Goal: Task Accomplishment & Management: Manage account settings

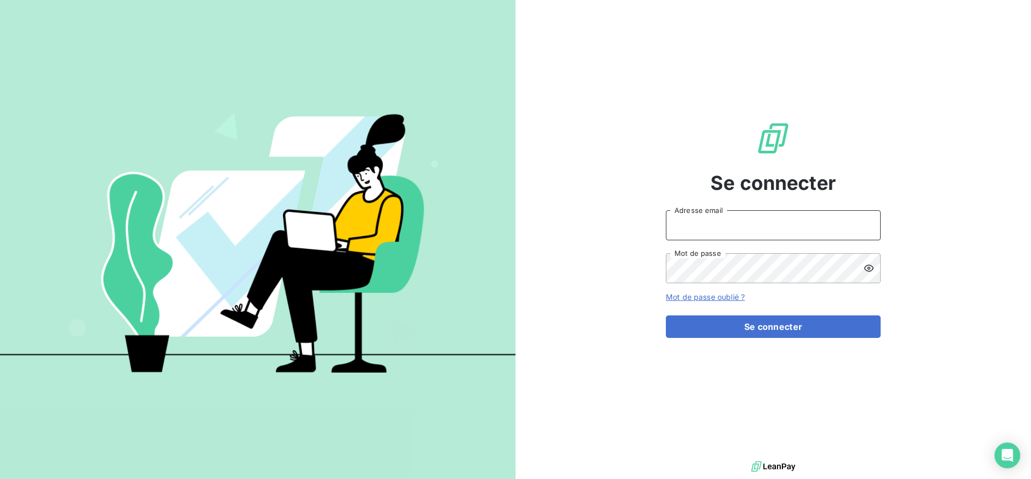
click at [688, 218] on input "Adresse email" at bounding box center [773, 225] width 215 height 30
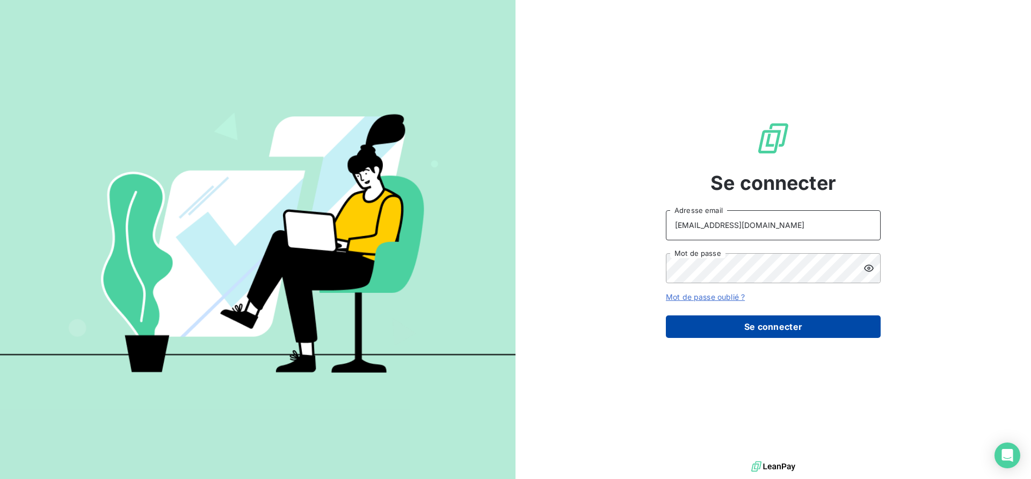
type input "[EMAIL_ADDRESS][DOMAIN_NAME]"
click at [721, 324] on button "Se connecter" at bounding box center [773, 327] width 215 height 23
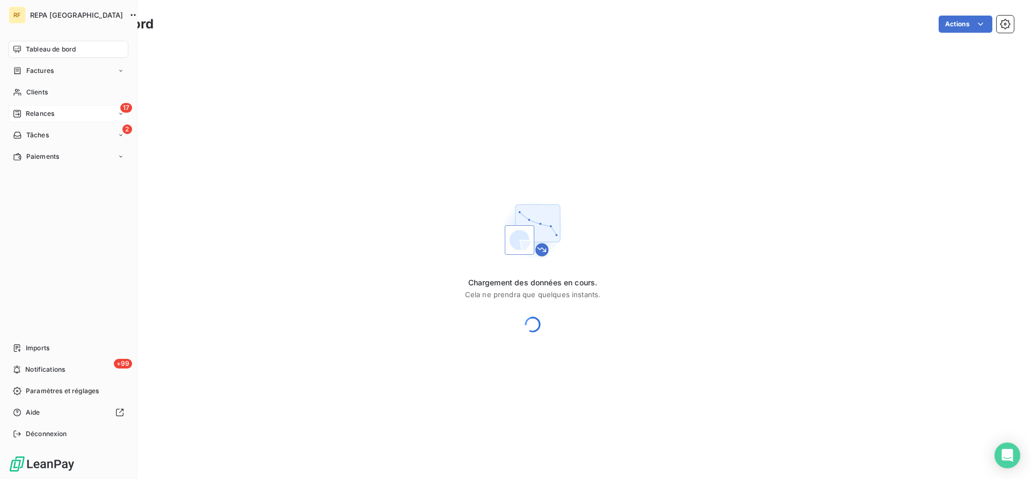
click at [28, 116] on span "Relances" at bounding box center [40, 114] width 28 height 10
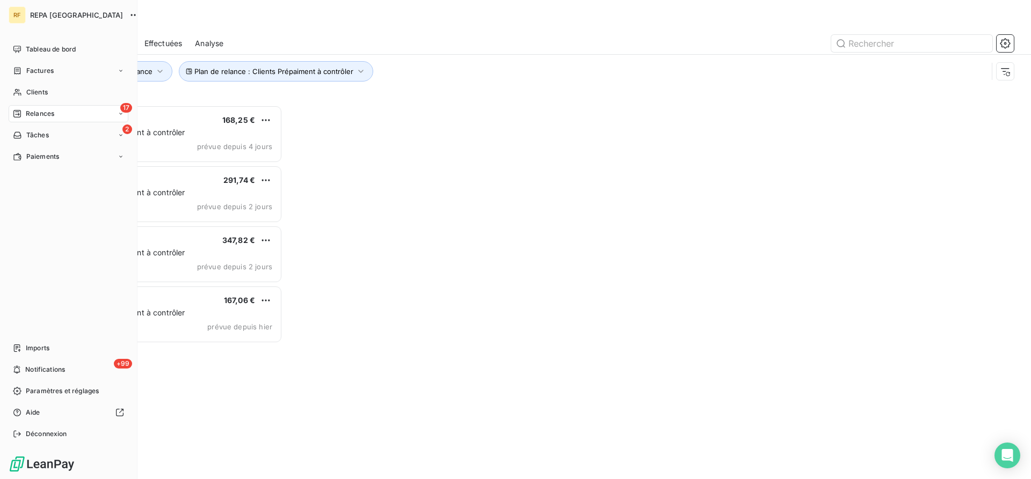
scroll to position [374, 231]
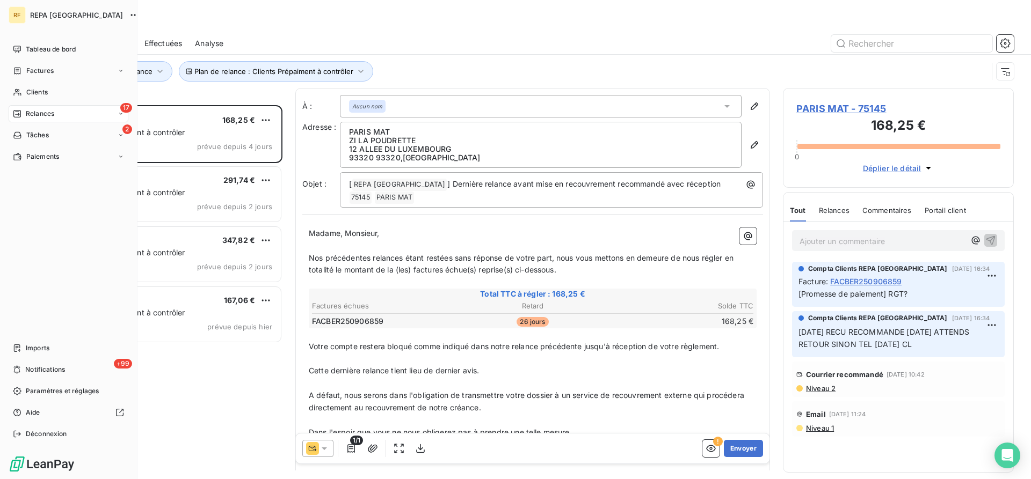
click at [30, 111] on span "Relances" at bounding box center [40, 114] width 28 height 10
click at [43, 113] on span "Relances" at bounding box center [40, 114] width 28 height 10
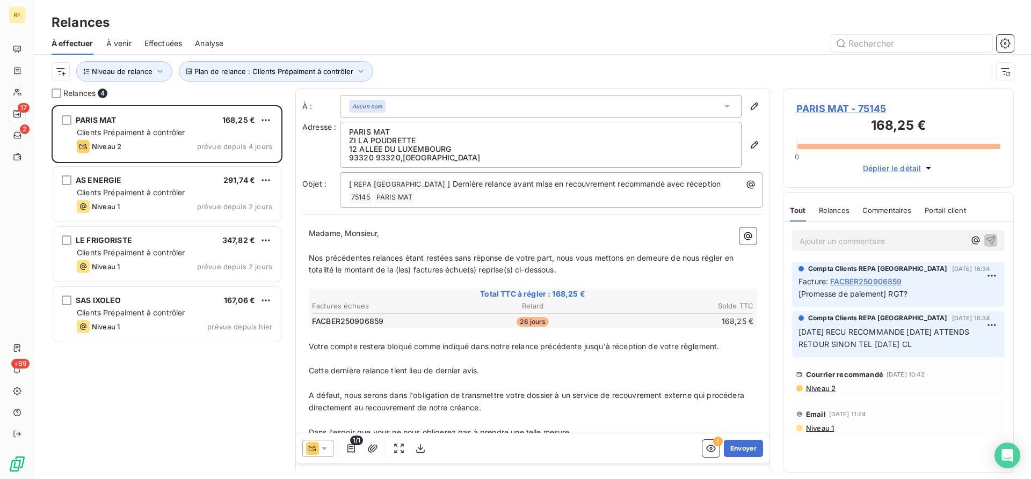
click at [550, 19] on div "Relances" at bounding box center [532, 22] width 996 height 19
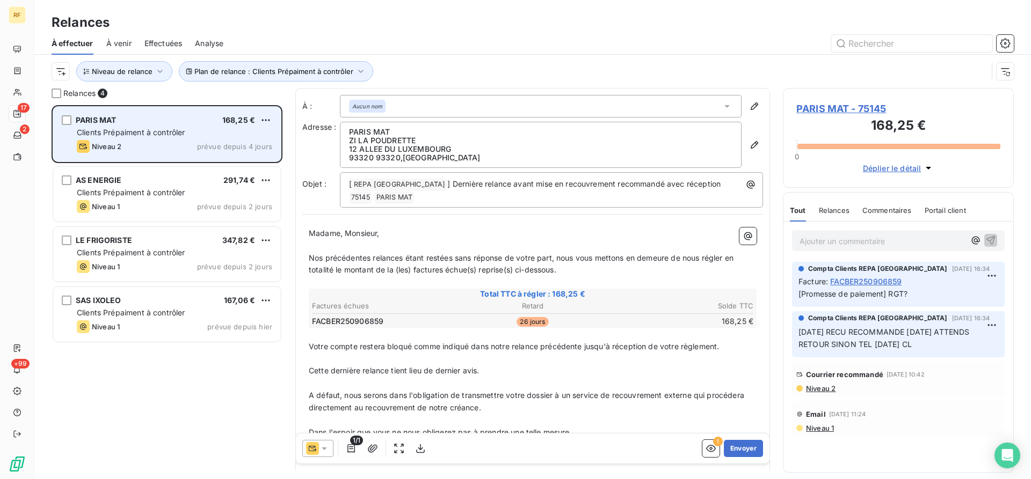
click at [166, 140] on div "PARIS MAT 168,25 € Clients Prépaiment à contrôler Niveau 2 prévue depuis 4 jours" at bounding box center [167, 134] width 228 height 55
click at [215, 149] on span "prévue depuis 4 jours" at bounding box center [234, 146] width 75 height 9
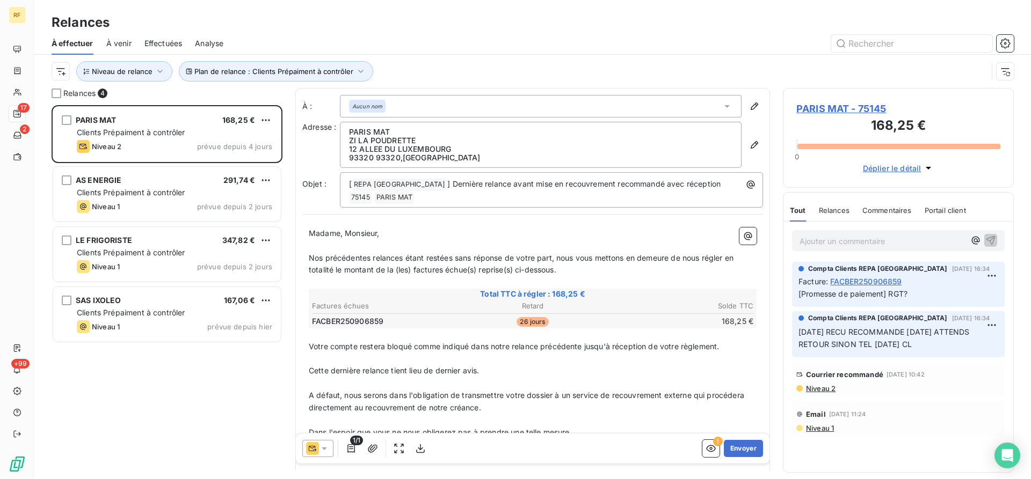
click at [845, 244] on p "Ajouter un commentaire ﻿" at bounding box center [881, 241] width 165 height 13
click at [804, 241] on p "Ajouter un commentaire ﻿" at bounding box center [881, 241] width 165 height 13
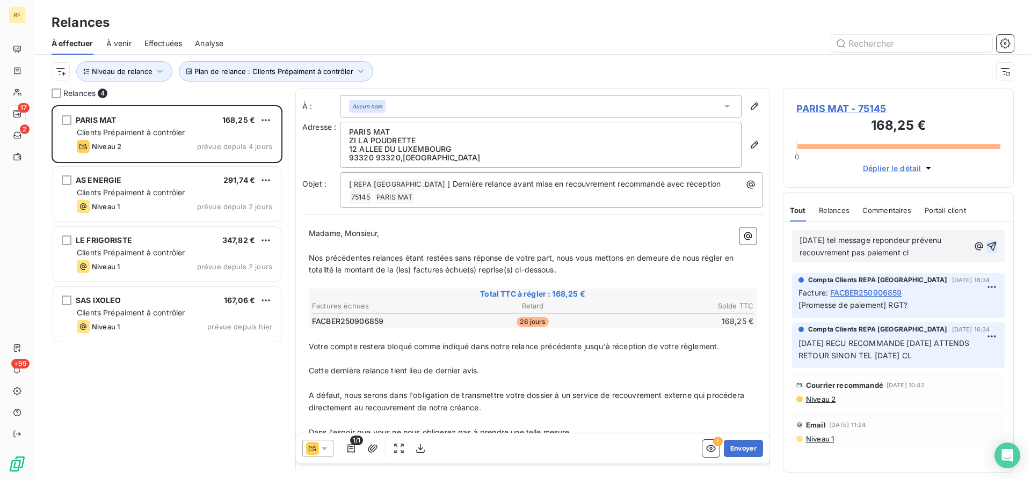
click at [987, 244] on icon "button" at bounding box center [991, 246] width 11 height 11
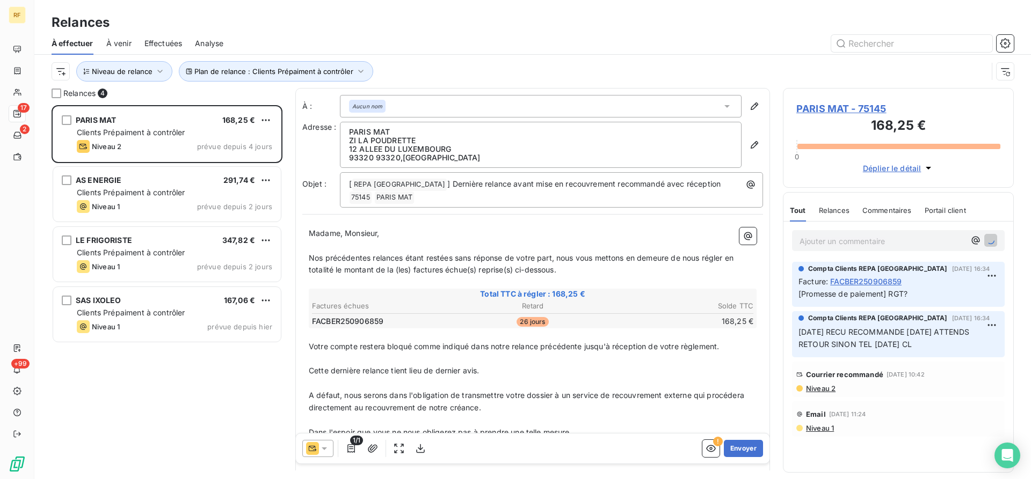
click at [850, 110] on span "PARIS MAT - 75145" at bounding box center [898, 108] width 204 height 14
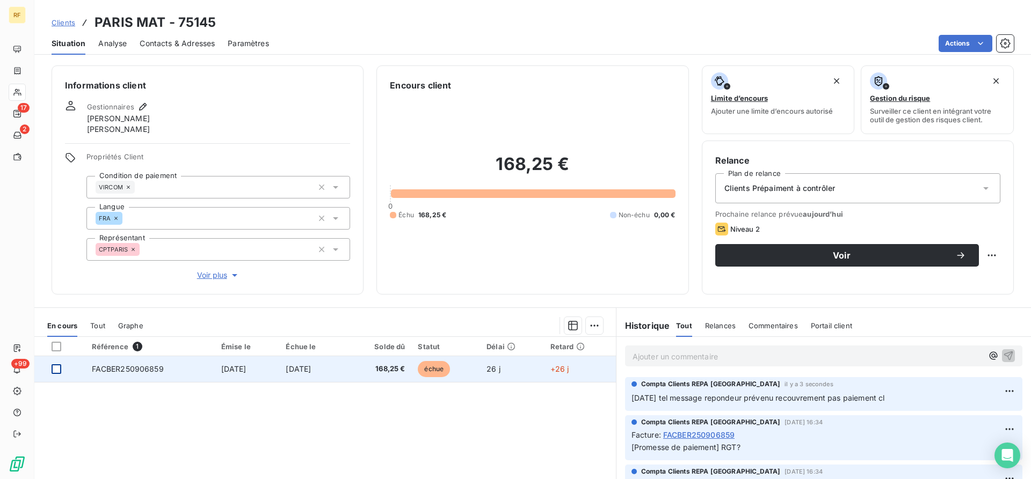
click at [57, 370] on div at bounding box center [57, 369] width 10 height 10
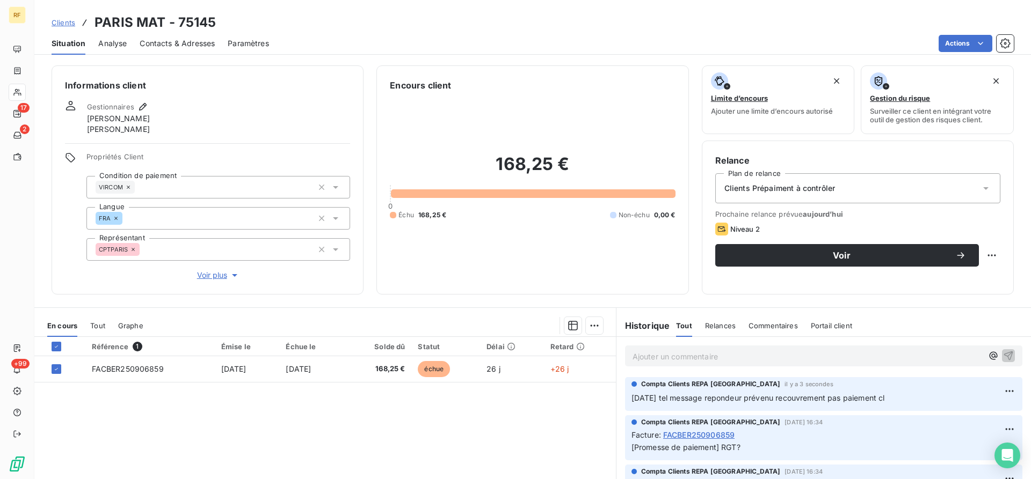
click at [799, 193] on span "Clients Prépaiment à contrôler" at bounding box center [779, 188] width 111 height 11
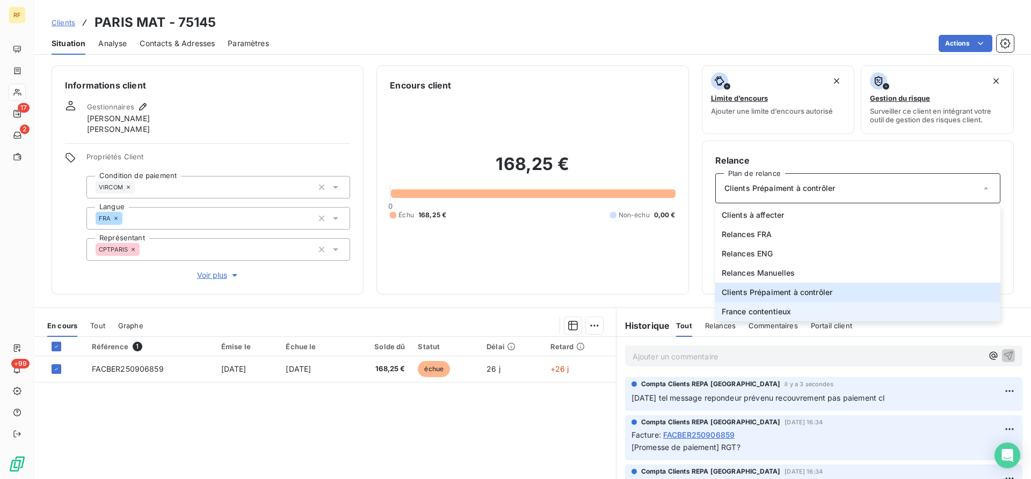
click at [792, 311] on li "France contentieux" at bounding box center [857, 311] width 285 height 19
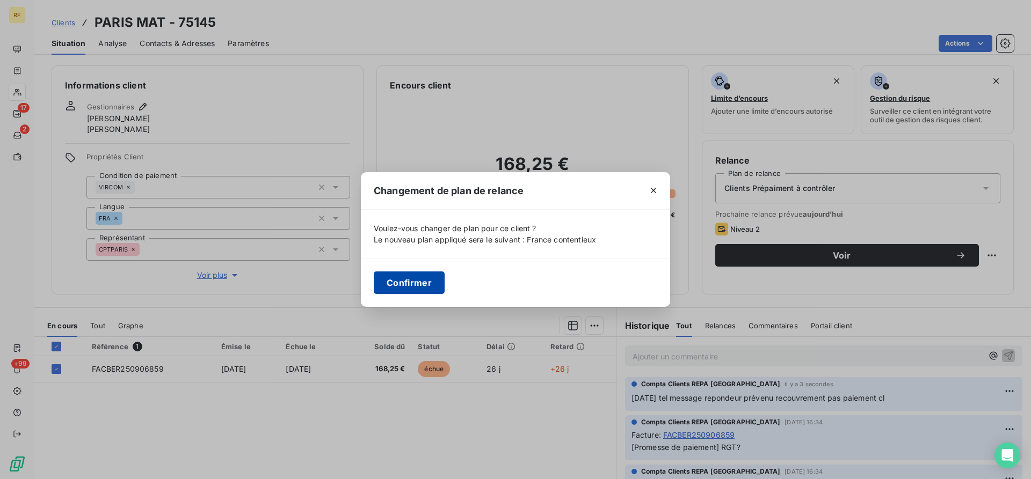
click at [428, 286] on button "Confirmer" at bounding box center [409, 283] width 71 height 23
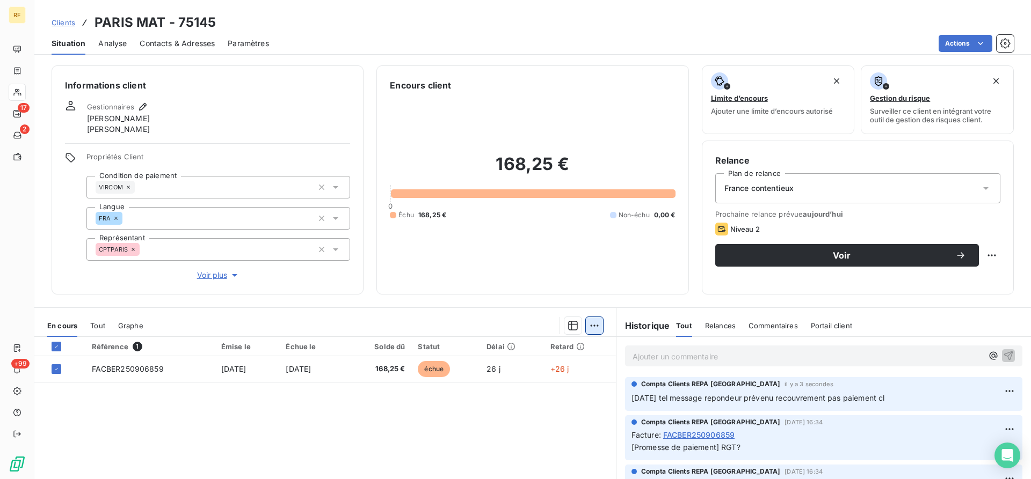
click at [598, 326] on html "RF 17 2 +99 Clients PARIS MAT - 75145 Situation Analyse Contacts & Adresses Par…" at bounding box center [515, 239] width 1031 height 479
click at [574, 367] on div "Ajouter une promesse de paiement (1 facture)" at bounding box center [502, 368] width 189 height 17
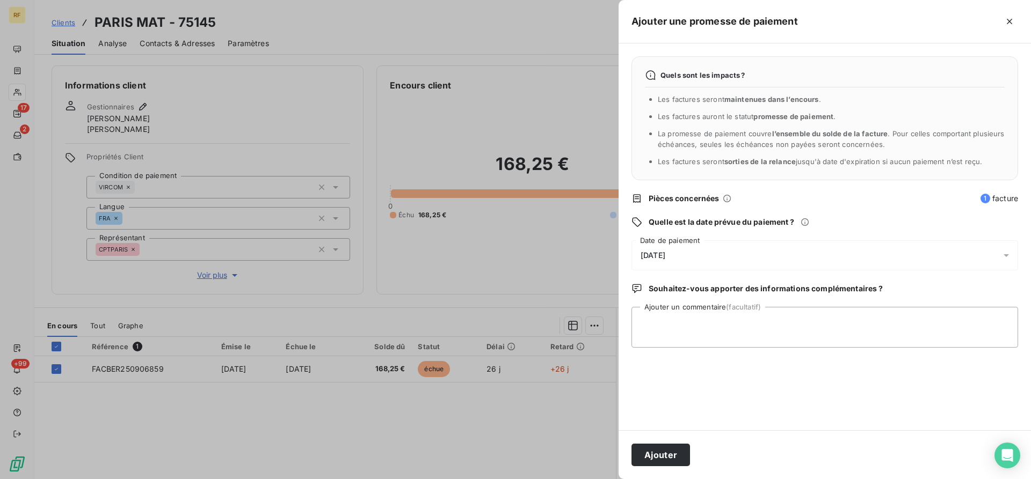
click at [665, 258] on span "[DATE]" at bounding box center [652, 255] width 25 height 9
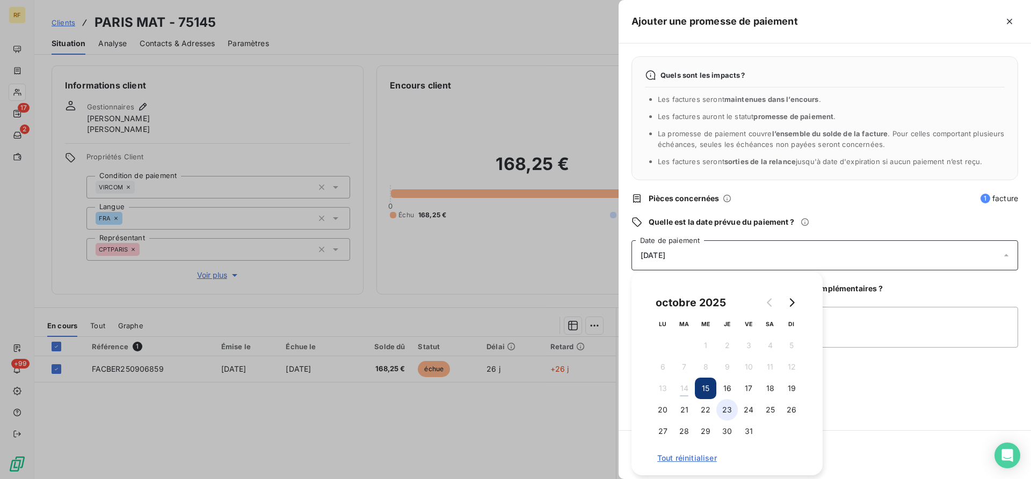
click at [726, 408] on button "23" at bounding box center [726, 409] width 21 height 21
click at [880, 327] on textarea "Ajouter un commentaire (facultatif)" at bounding box center [824, 327] width 387 height 41
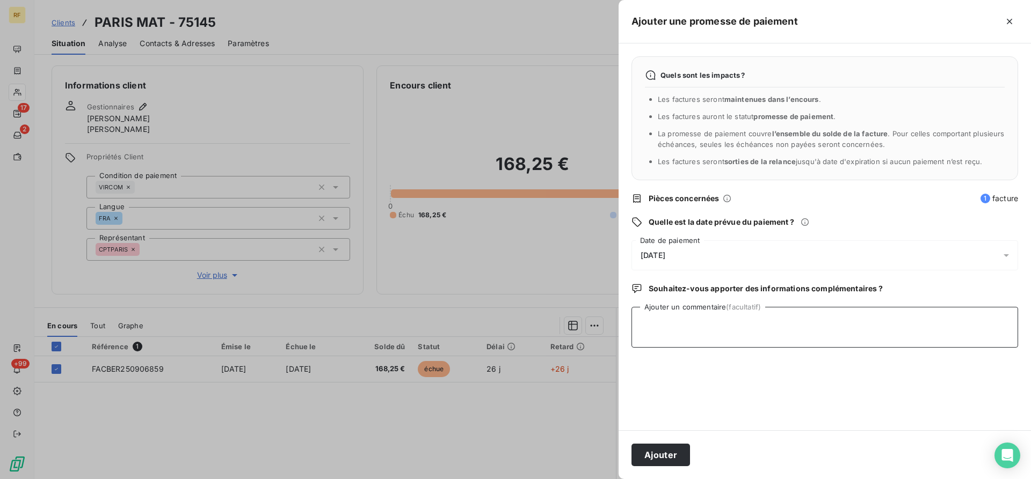
click at [670, 331] on textarea "Ajouter un commentaire (facultatif)" at bounding box center [824, 327] width 387 height 41
click at [731, 324] on textarea "mettre france contentieux cl" at bounding box center [824, 327] width 387 height 41
type textarea "mettre france contentieux si pas paiement cl"
click at [667, 452] on button "Ajouter" at bounding box center [660, 455] width 59 height 23
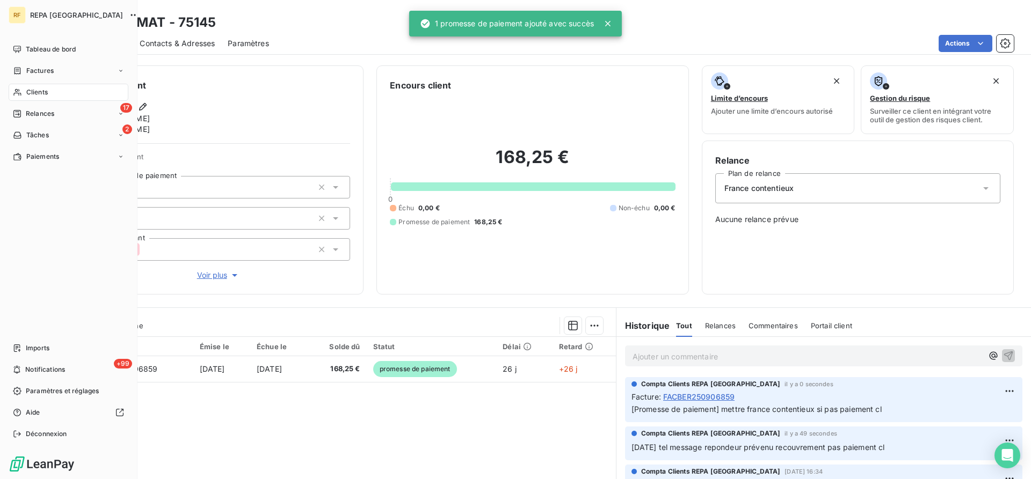
click at [29, 115] on span "Relances" at bounding box center [40, 114] width 28 height 10
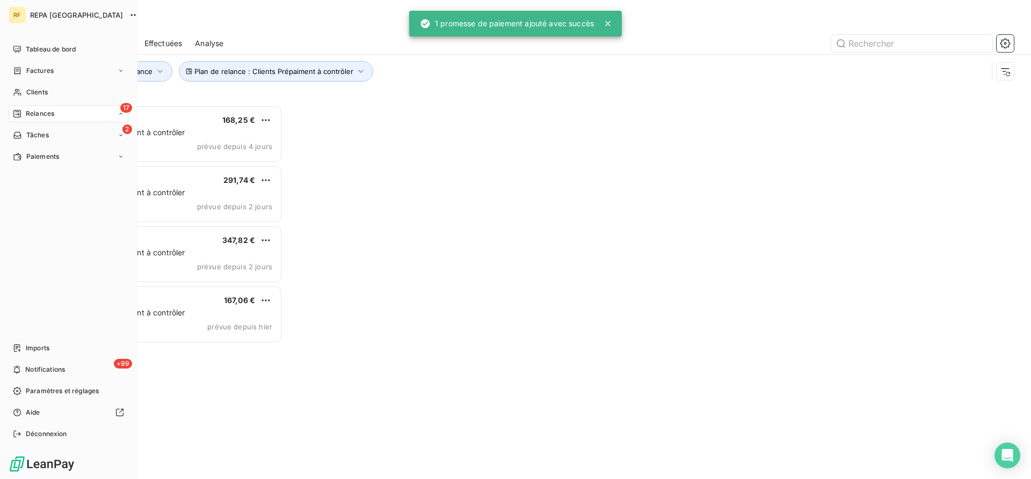
scroll to position [374, 231]
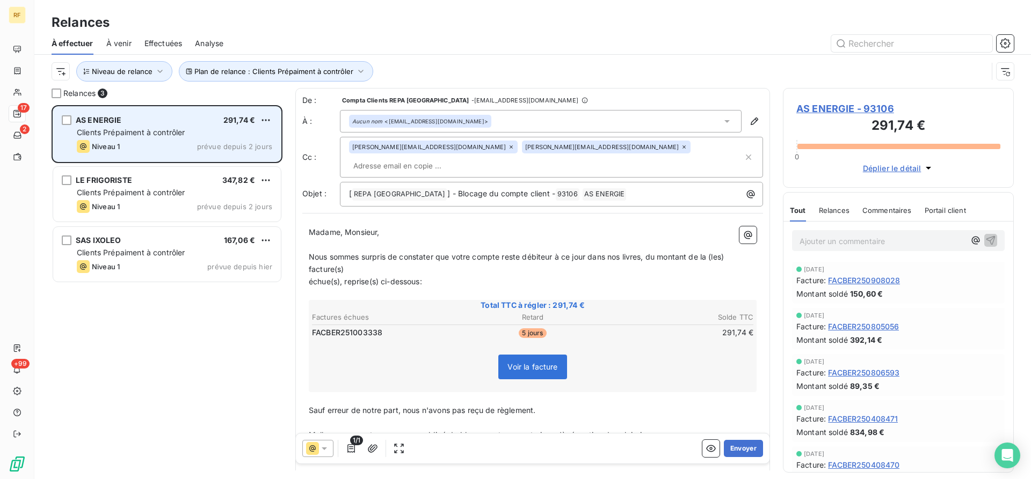
click at [205, 137] on div "Clients Prépaiment à contrôler" at bounding box center [174, 132] width 195 height 11
click at [160, 129] on span "Clients Prépaiment à contrôler" at bounding box center [131, 132] width 108 height 9
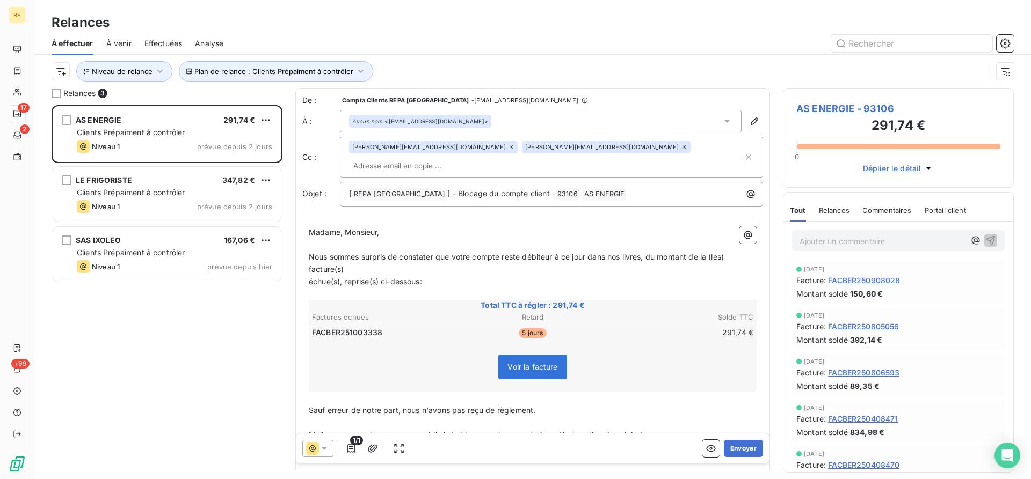
click at [831, 207] on span "Relances" at bounding box center [834, 210] width 31 height 9
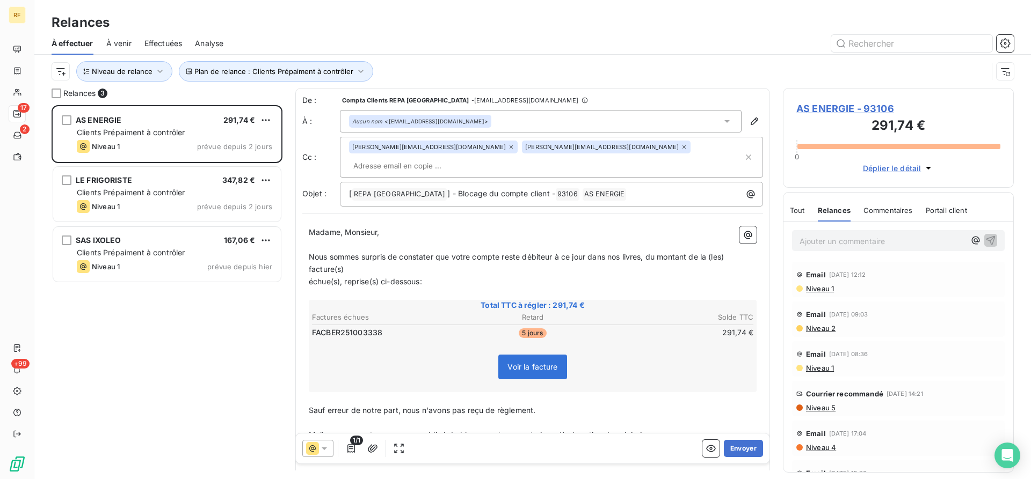
click at [814, 292] on span "Niveau 1" at bounding box center [819, 289] width 29 height 9
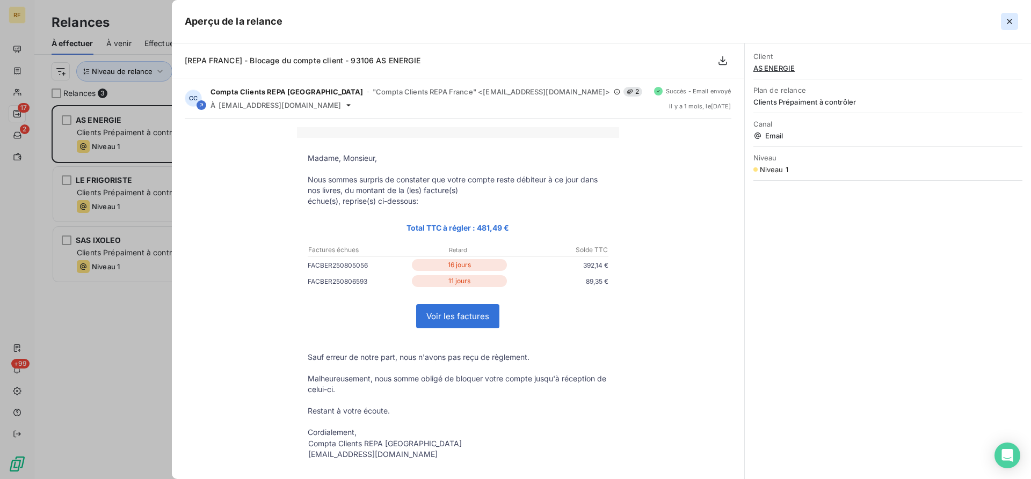
click at [1010, 20] on icon "button" at bounding box center [1009, 21] width 5 height 5
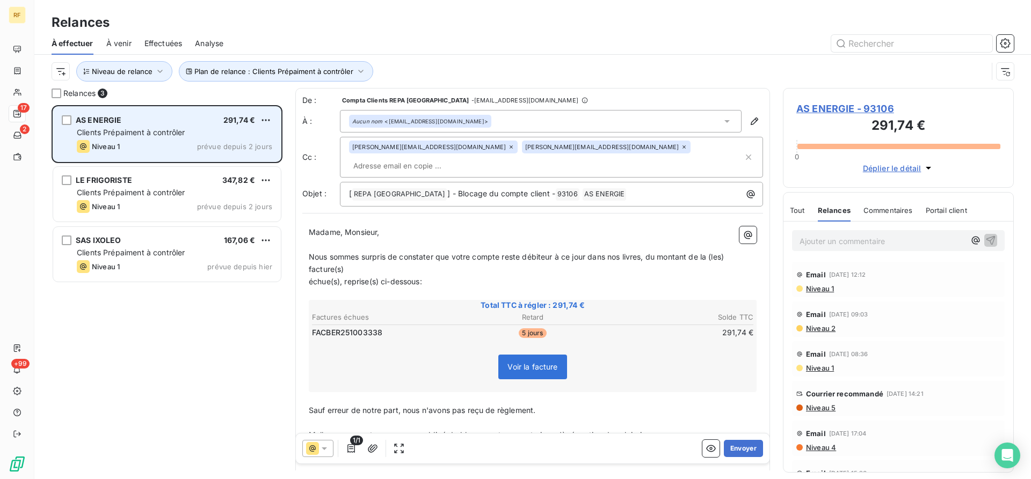
click at [154, 128] on div "Clients Prépaiment à contrôler" at bounding box center [174, 132] width 195 height 11
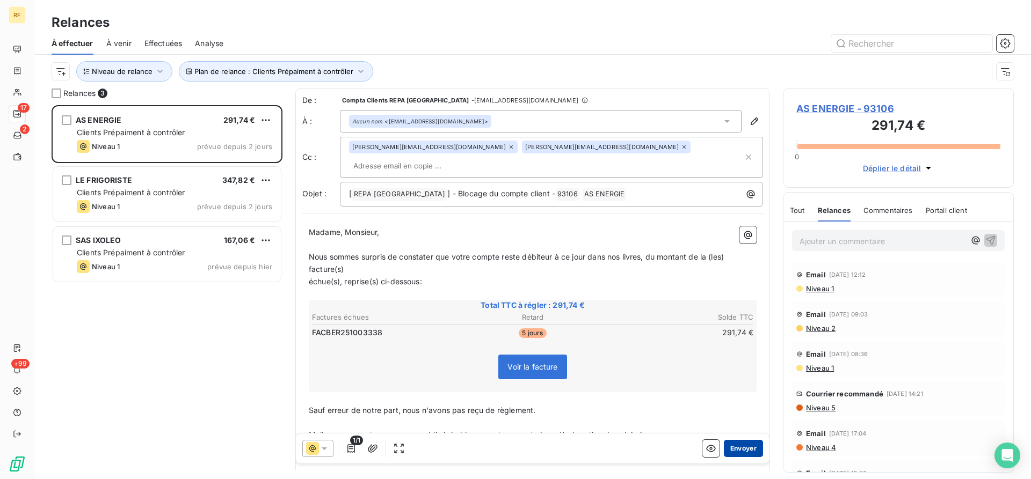
click at [747, 450] on button "Envoyer" at bounding box center [743, 448] width 39 height 17
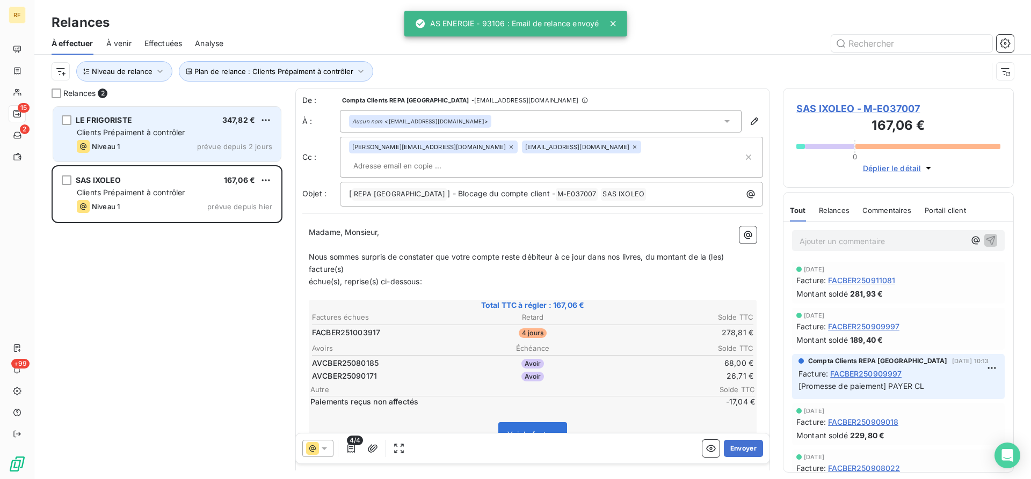
click at [164, 134] on span "Clients Prépaiment à contrôler" at bounding box center [131, 132] width 108 height 9
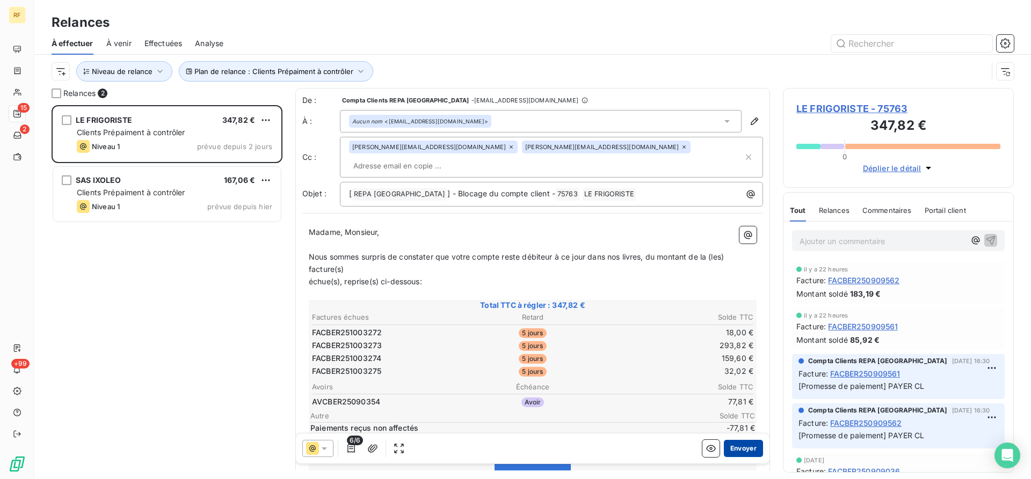
click at [759, 451] on button "Envoyer" at bounding box center [743, 448] width 39 height 17
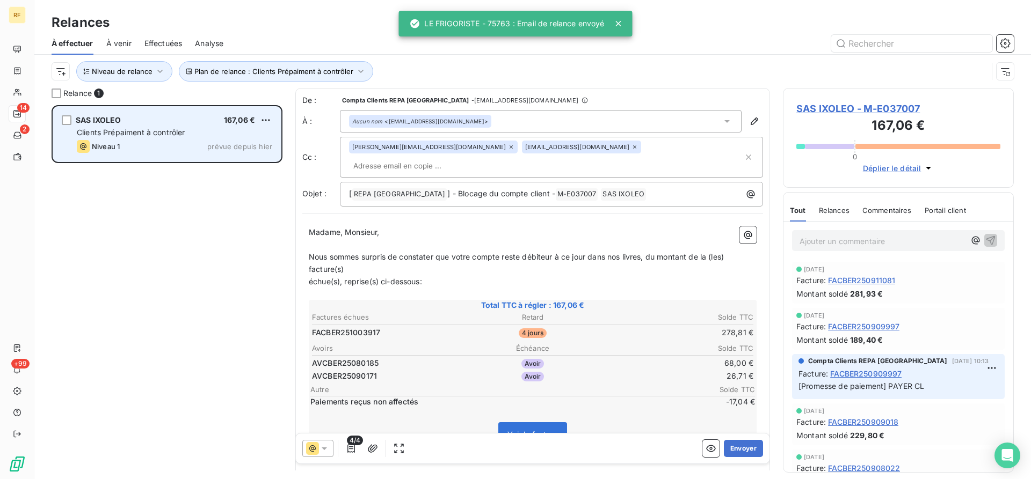
click at [163, 152] on div "Niveau 1 prévue depuis hier" at bounding box center [174, 146] width 195 height 13
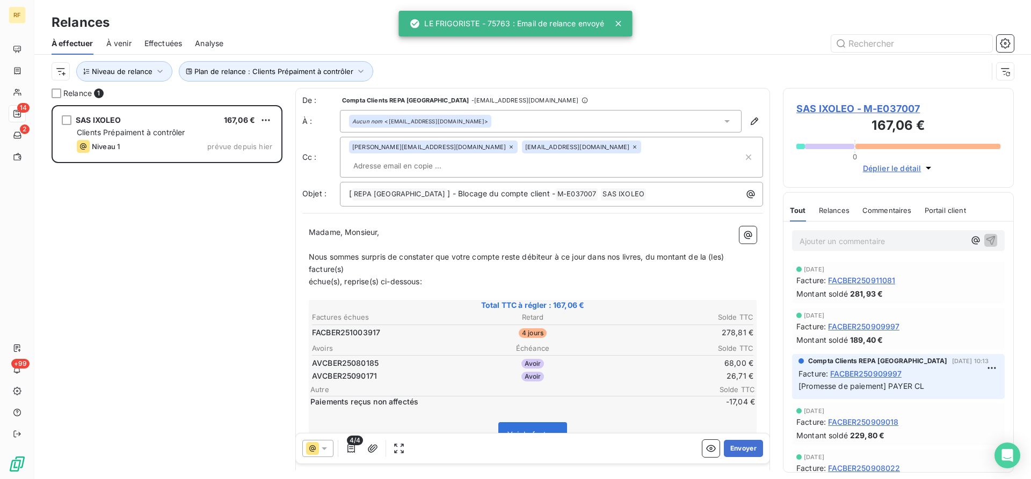
click at [840, 111] on span "SAS IXOLEO - M-E037007" at bounding box center [898, 108] width 204 height 14
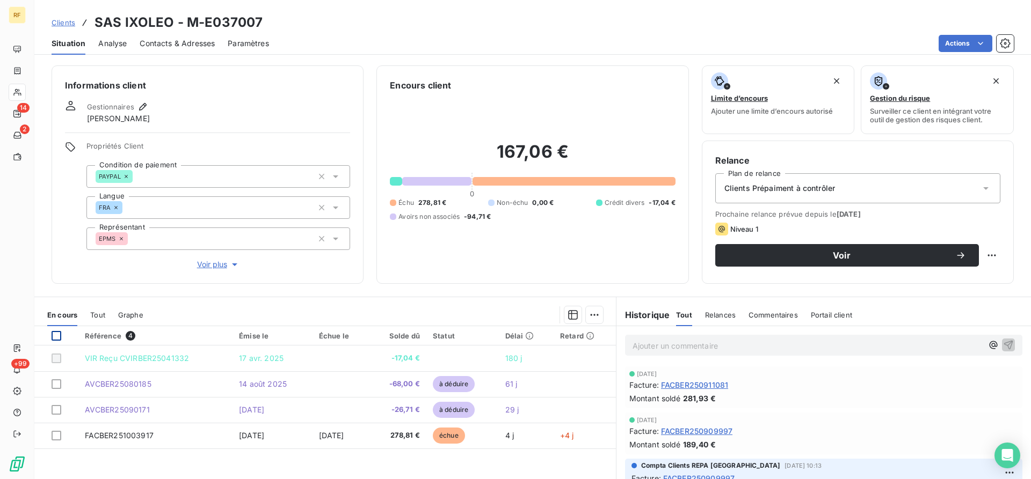
click at [55, 333] on div at bounding box center [57, 336] width 10 height 10
click at [593, 317] on html "RF 14 2 +99 Clients SAS IXOLEO - M-E037007 Situation Analyse Contacts & Adresse…" at bounding box center [515, 239] width 1031 height 479
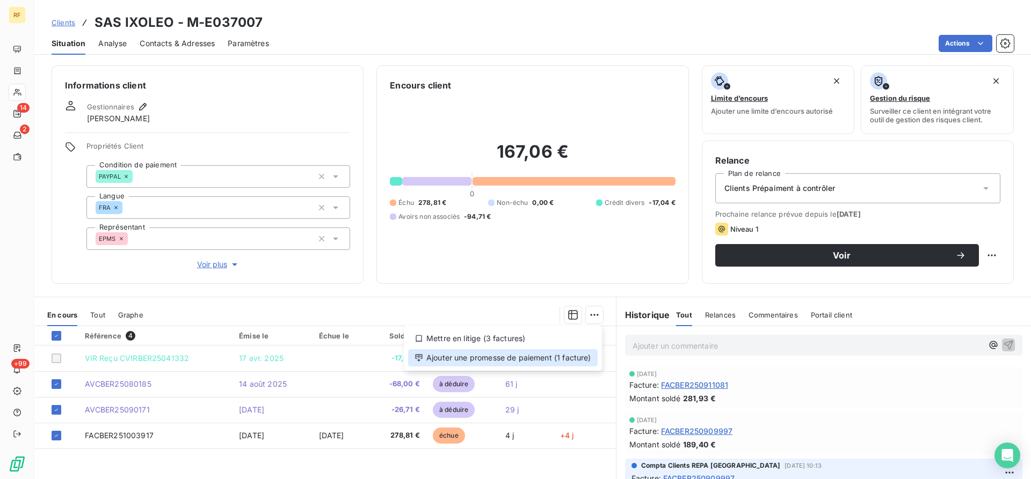
click at [562, 361] on div "Ajouter une promesse de paiement (1 facture)" at bounding box center [502, 357] width 189 height 17
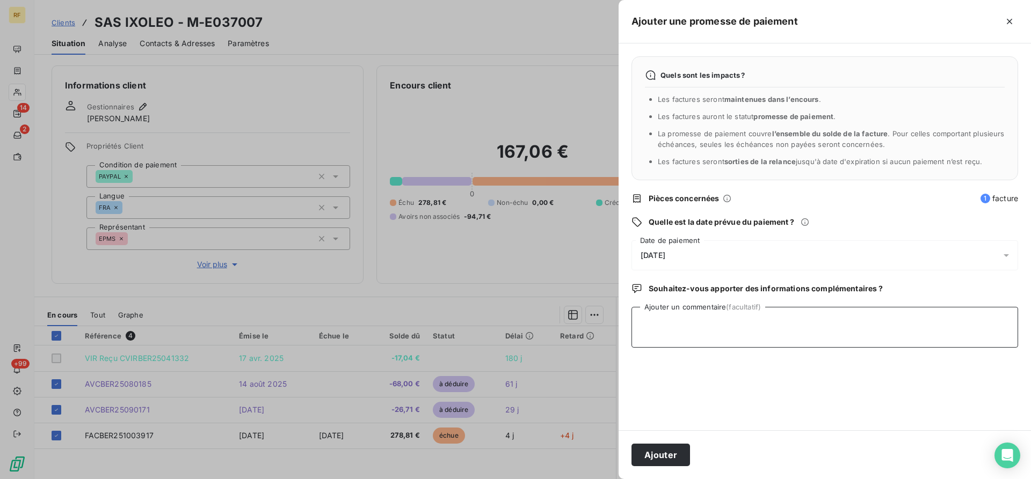
click at [771, 326] on textarea "Ajouter un commentaire (facultatif)" at bounding box center [824, 327] width 387 height 41
type textarea "PAYER CL"
click at [667, 460] on button "Ajouter" at bounding box center [660, 455] width 59 height 23
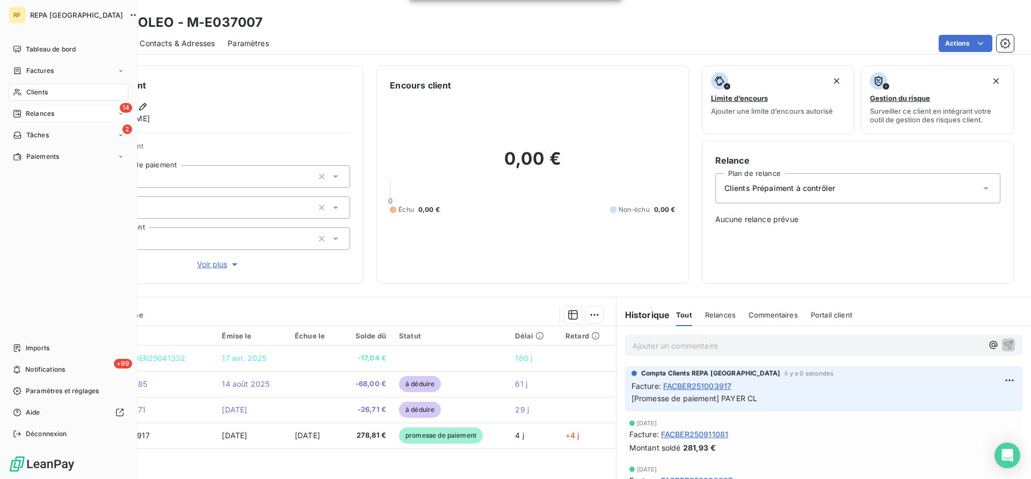
click at [40, 110] on span "Relances" at bounding box center [40, 114] width 28 height 10
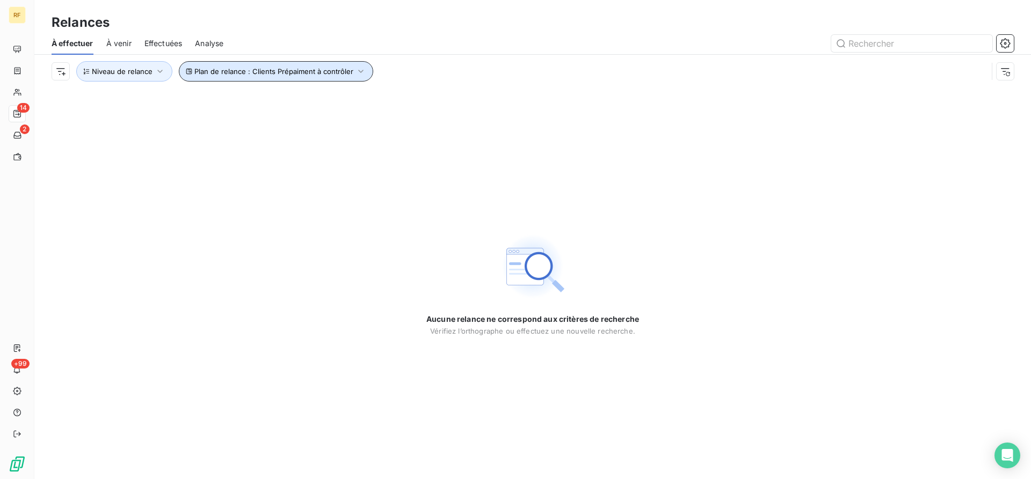
click at [290, 67] on button "Plan de relance : Clients Prépaiment à contrôler" at bounding box center [276, 71] width 194 height 20
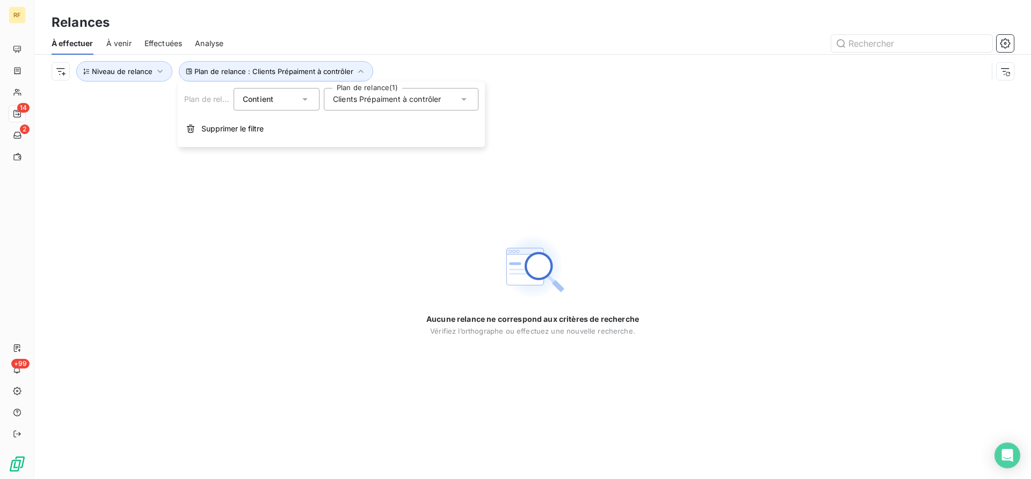
click at [378, 98] on span "Clients Prépaiment à contrôler" at bounding box center [387, 99] width 108 height 11
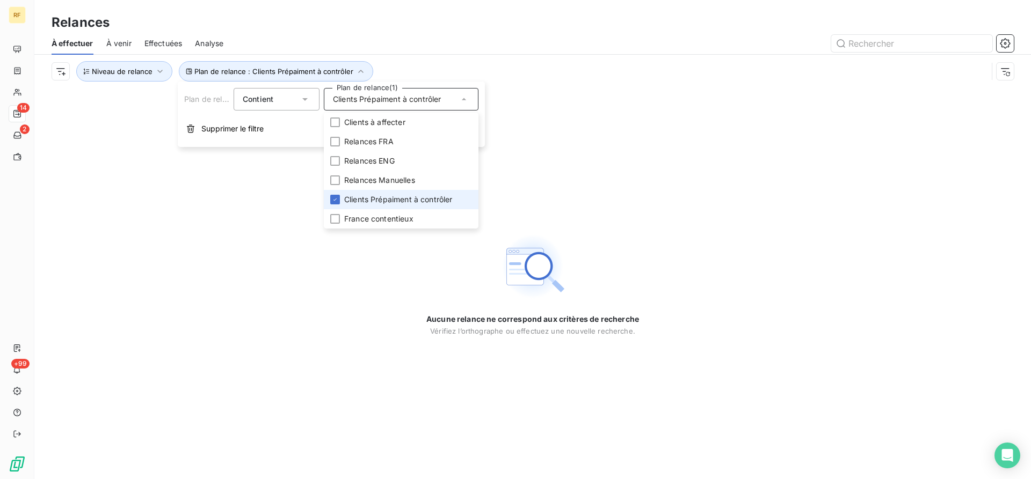
click at [381, 199] on span "Clients Prépaiment à contrôler" at bounding box center [398, 199] width 108 height 11
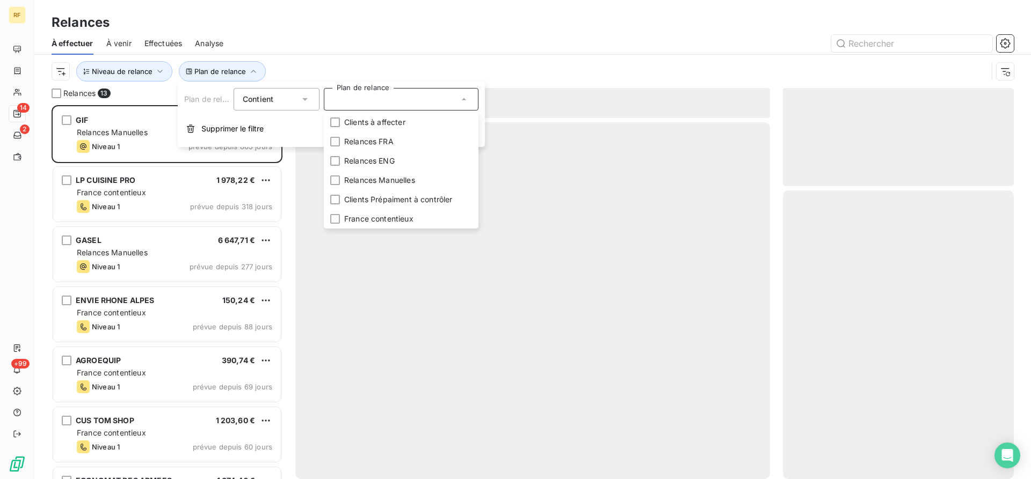
scroll to position [374, 231]
click at [522, 40] on div at bounding box center [624, 43] width 777 height 17
